Goal: Use online tool/utility: Use online tool/utility

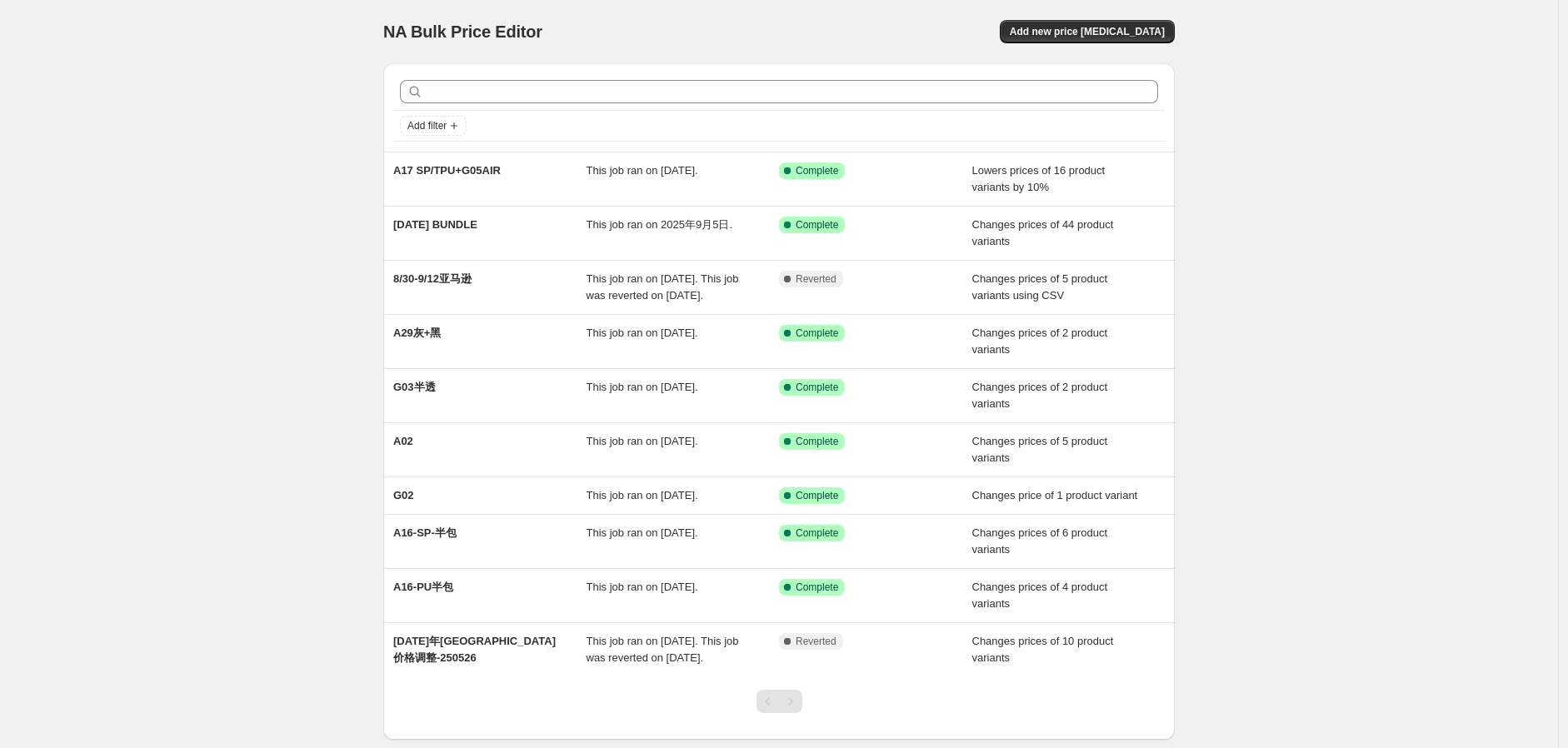
click at [1336, 252] on div "NA Bulk Price Editor. This page is ready NA Bulk Price Editor Add new price [ME…" at bounding box center [779, 421] width 1558 height 842
click at [1314, 328] on div "NA Bulk Price Editor. This page is ready NA Bulk Price Editor Add new price [ME…" at bounding box center [779, 421] width 1558 height 842
click at [1376, 153] on div "NA Bulk Price Editor. This page is ready NA Bulk Price Editor Add new price [ME…" at bounding box center [779, 421] width 1558 height 842
click at [260, 226] on div "NA Bulk Price Editor. This page is ready NA Bulk Price Editor Add new price [ME…" at bounding box center [779, 421] width 1558 height 842
click at [164, 140] on div "NA Bulk Price Editor. This page is ready NA Bulk Price Editor Add new price [ME…" at bounding box center [779, 421] width 1558 height 842
